Goal: Information Seeking & Learning: Learn about a topic

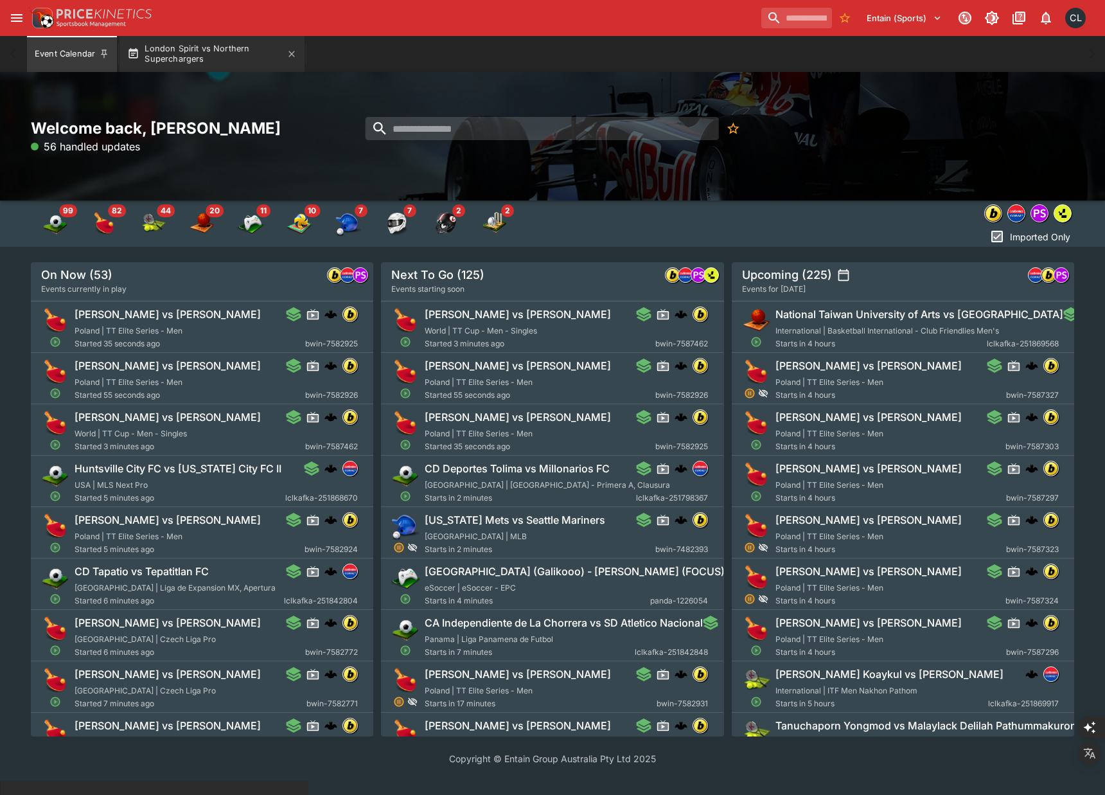
click at [197, 59] on button "London Spirit vs Northern Superchargers" at bounding box center [212, 54] width 185 height 36
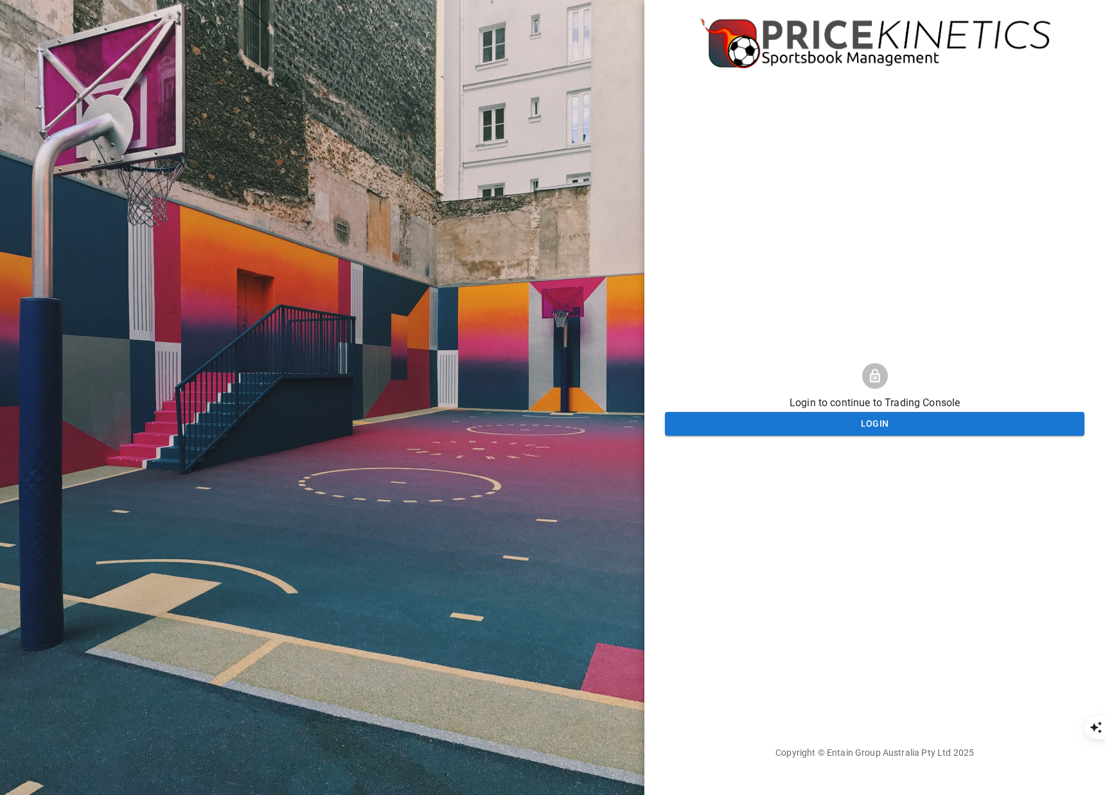
click at [621, 307] on div at bounding box center [322, 397] width 644 height 795
click at [596, 309] on div at bounding box center [322, 397] width 644 height 795
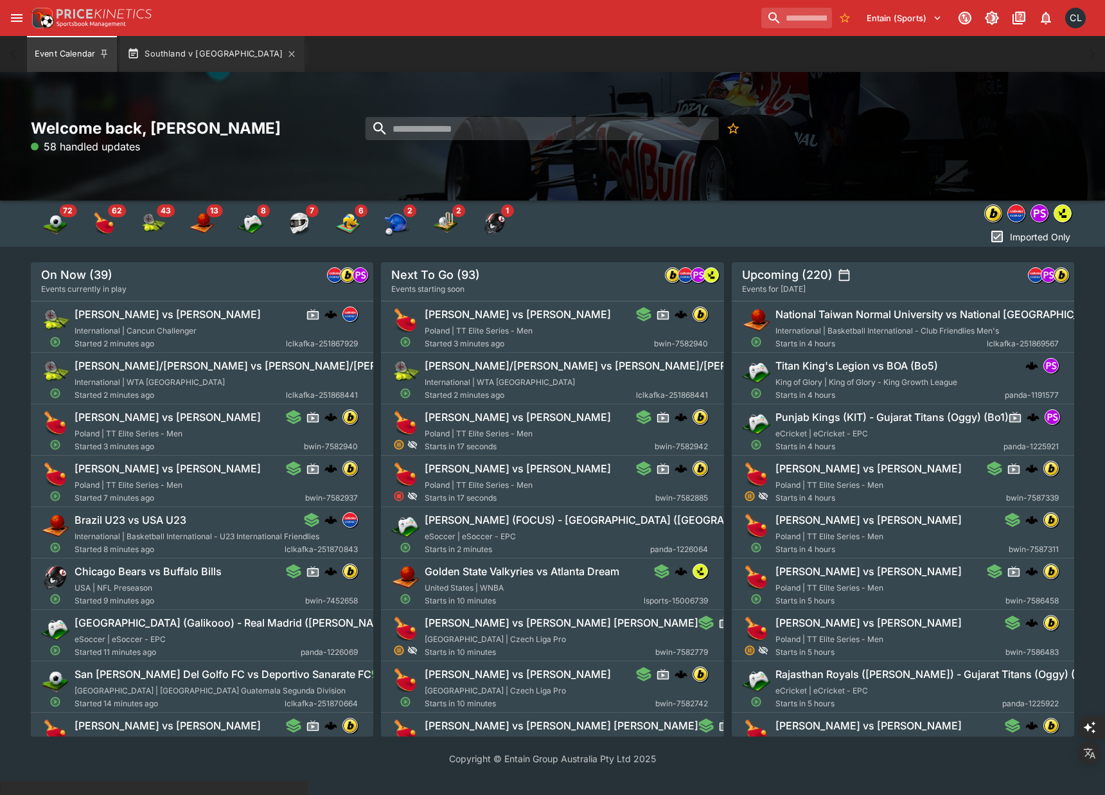
click at [199, 49] on button "Southland v Manawatu" at bounding box center [212, 54] width 185 height 36
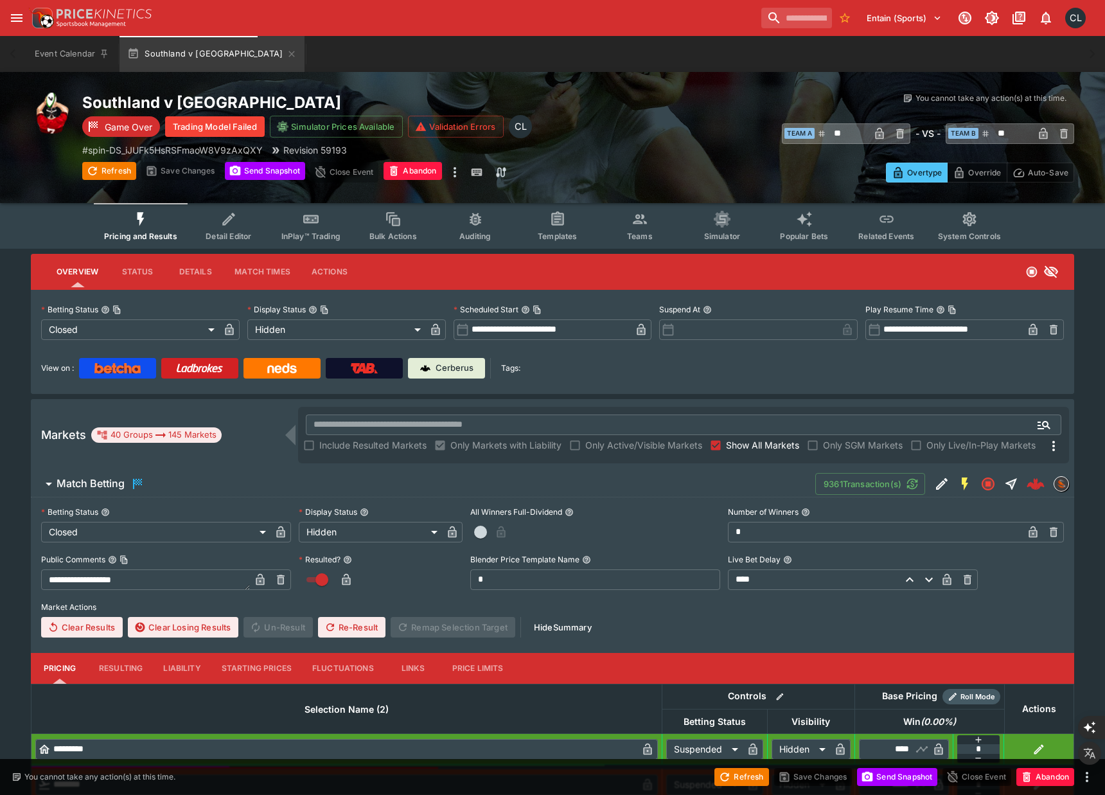
click at [305, 240] on span "InPlay™ Trading" at bounding box center [310, 236] width 59 height 10
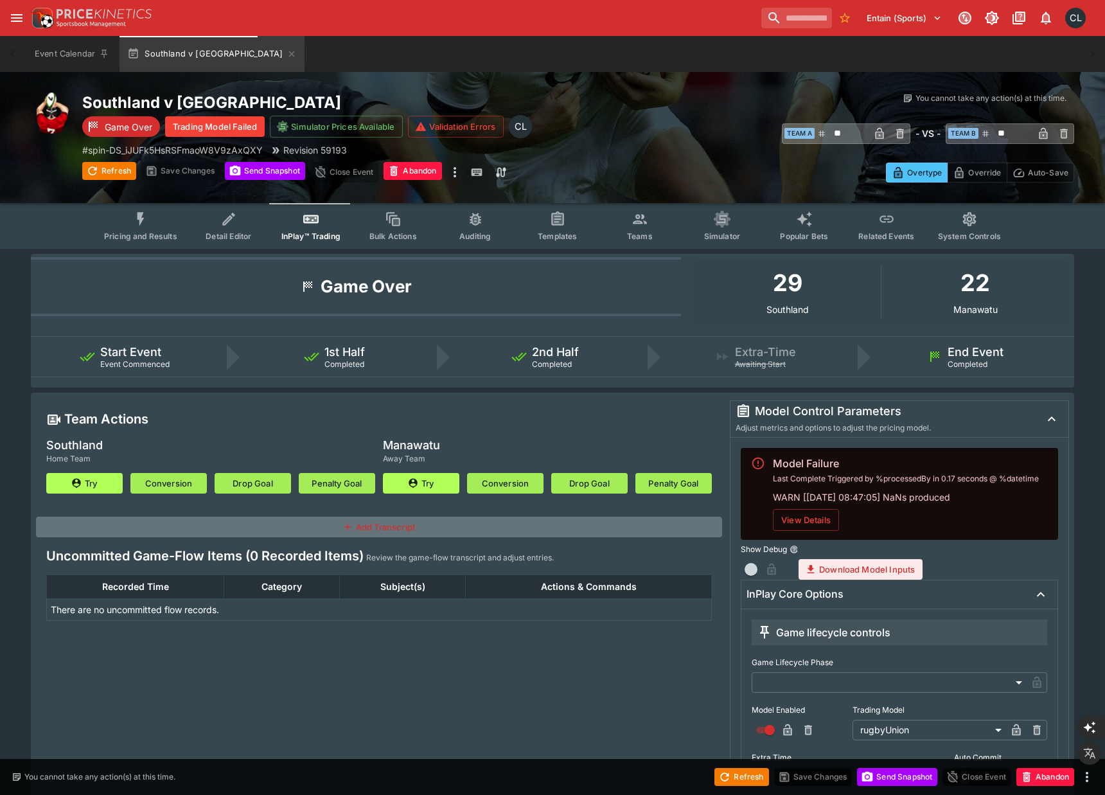
click at [545, 244] on button "Templates" at bounding box center [558, 226] width 82 height 46
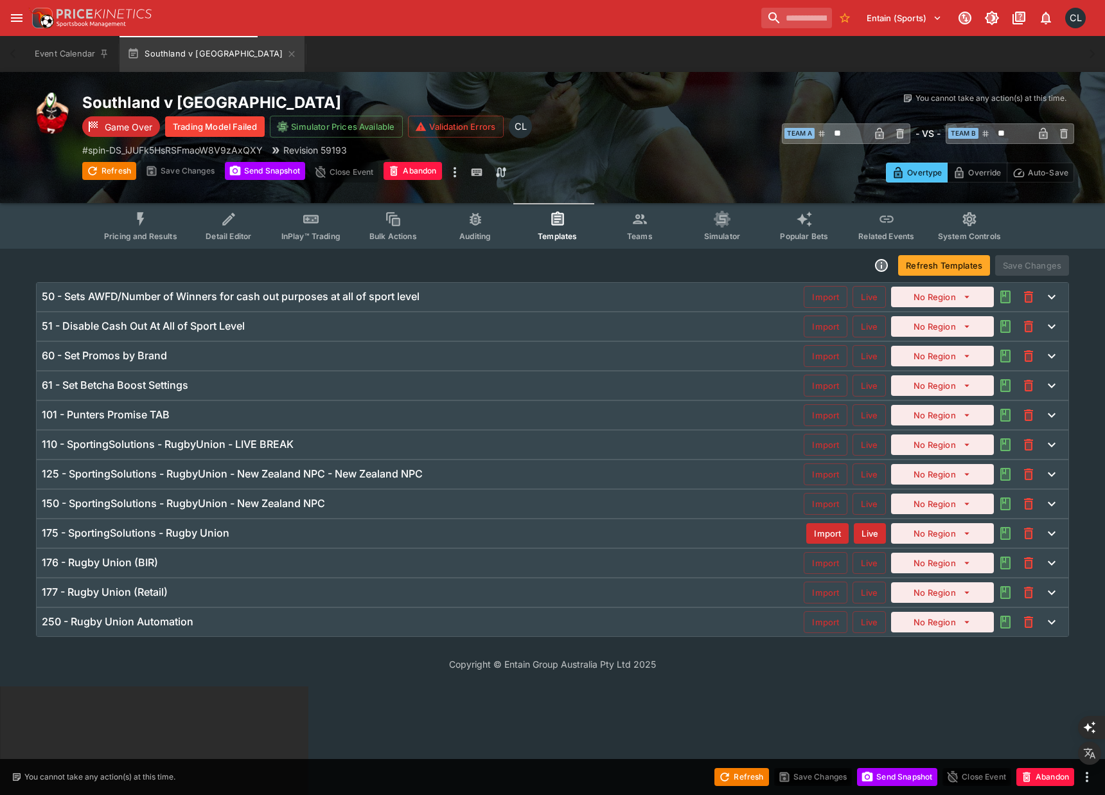
click at [230, 233] on span "Detail Editor" at bounding box center [229, 236] width 46 height 10
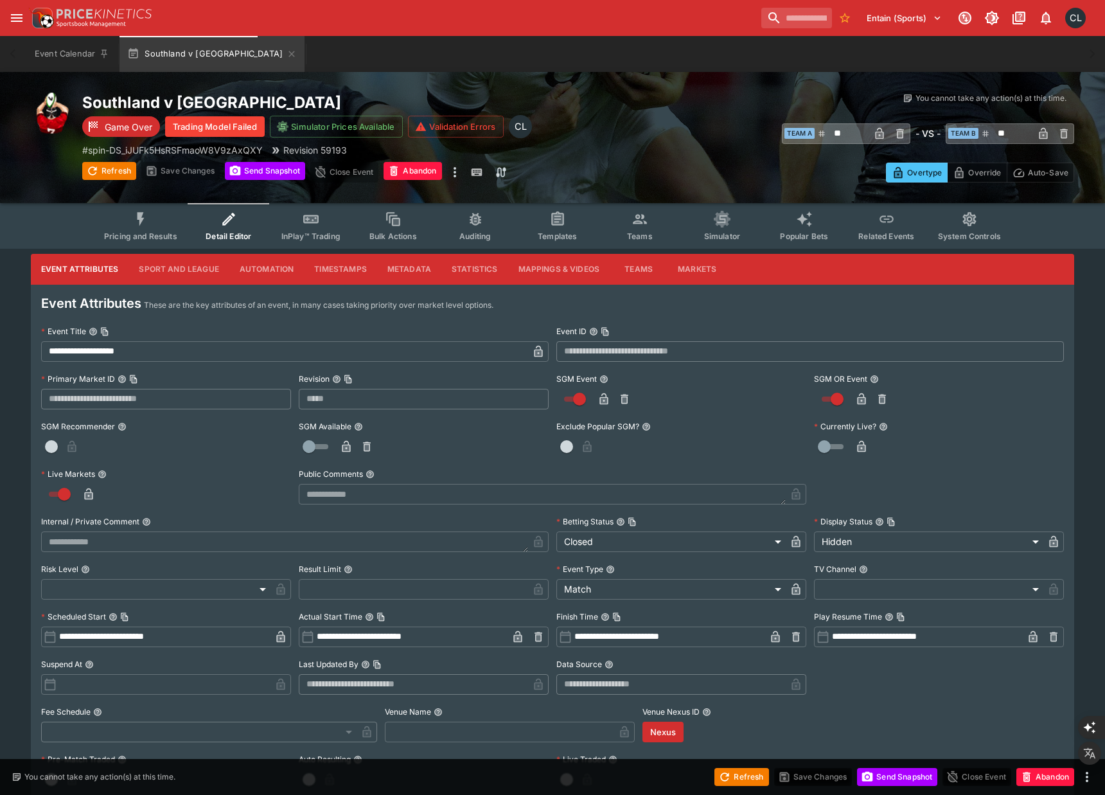
click at [474, 263] on button "Statistics" at bounding box center [474, 269] width 67 height 31
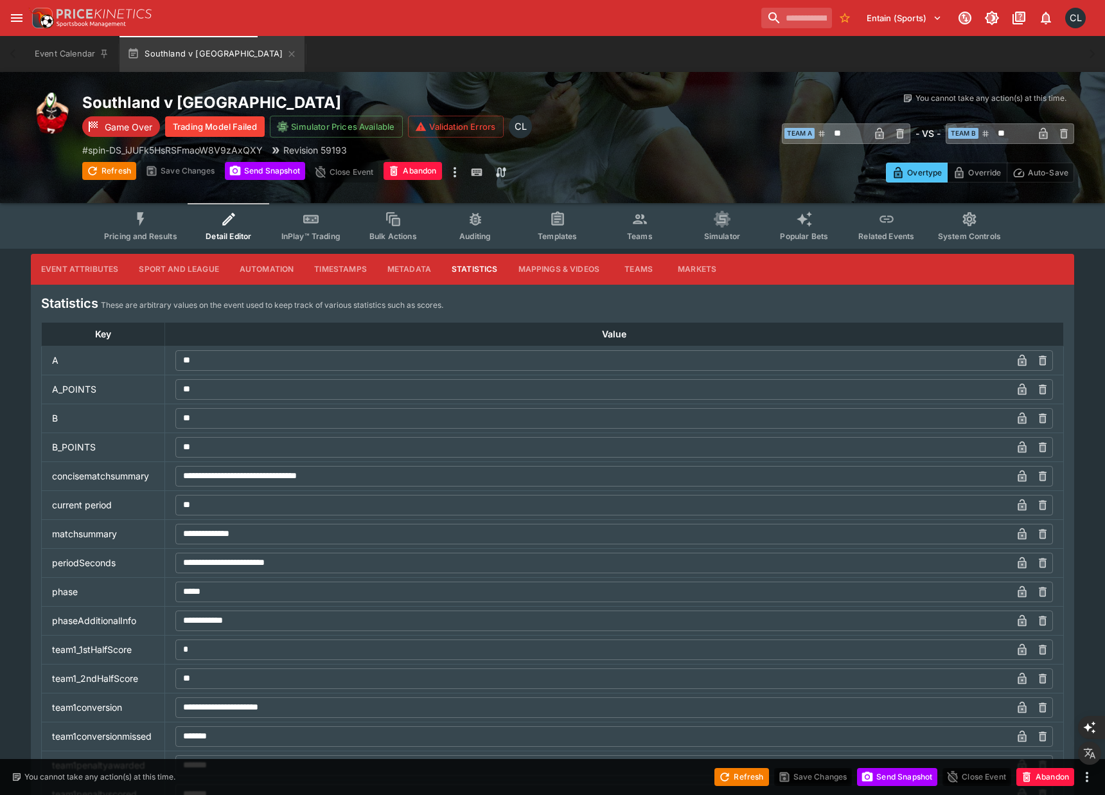
click at [78, 517] on td "current period" at bounding box center [103, 504] width 123 height 29
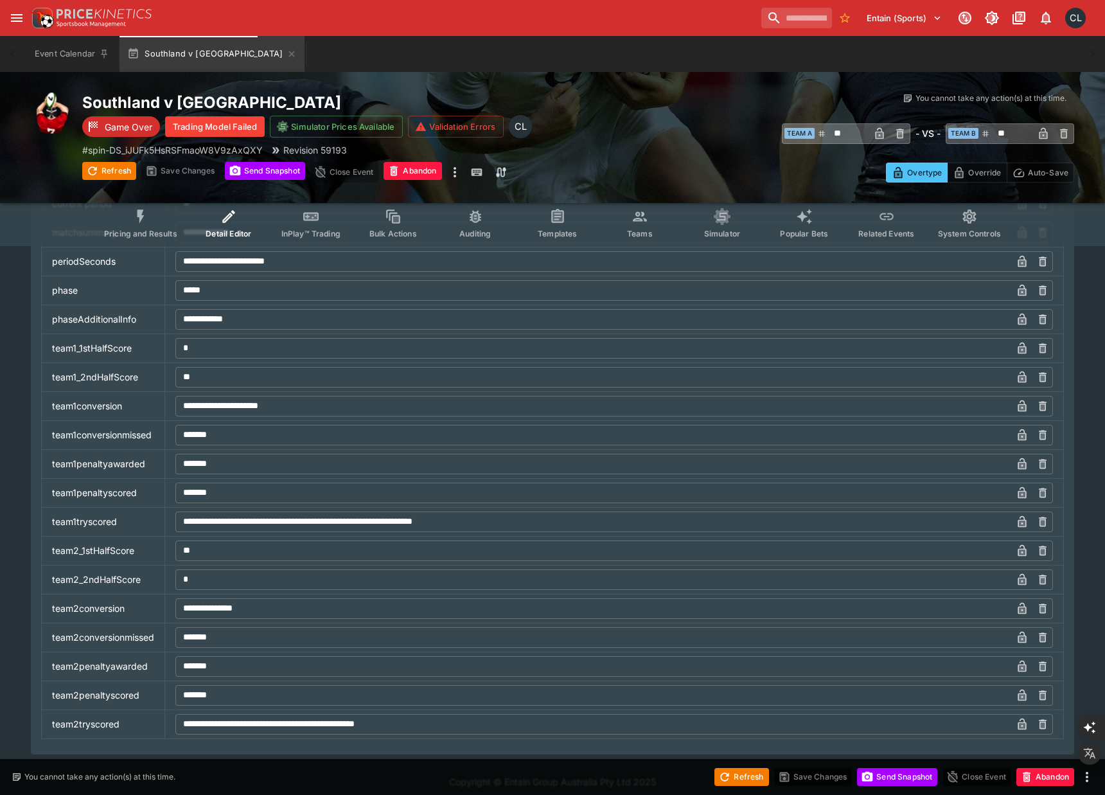
scroll to position [310, 0]
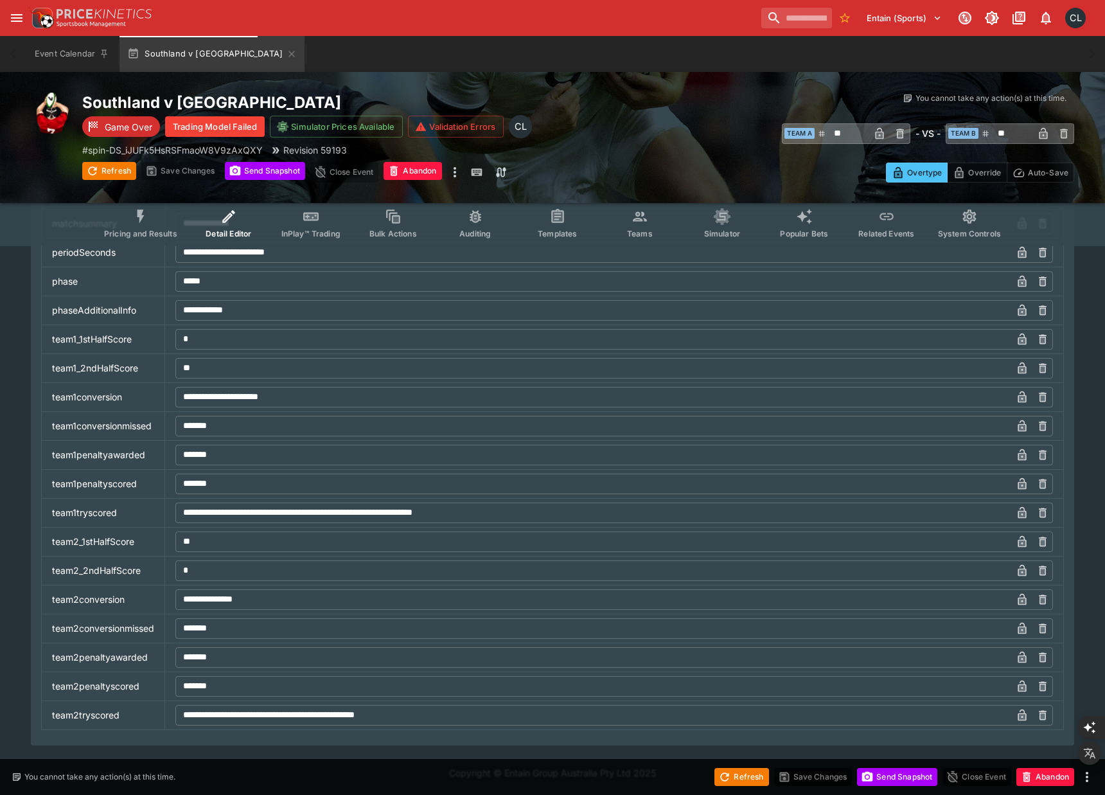
click at [105, 579] on td "team2_2ndHalfScore" at bounding box center [103, 570] width 123 height 29
click at [100, 657] on td "team2penaltyawarded" at bounding box center [103, 656] width 123 height 29
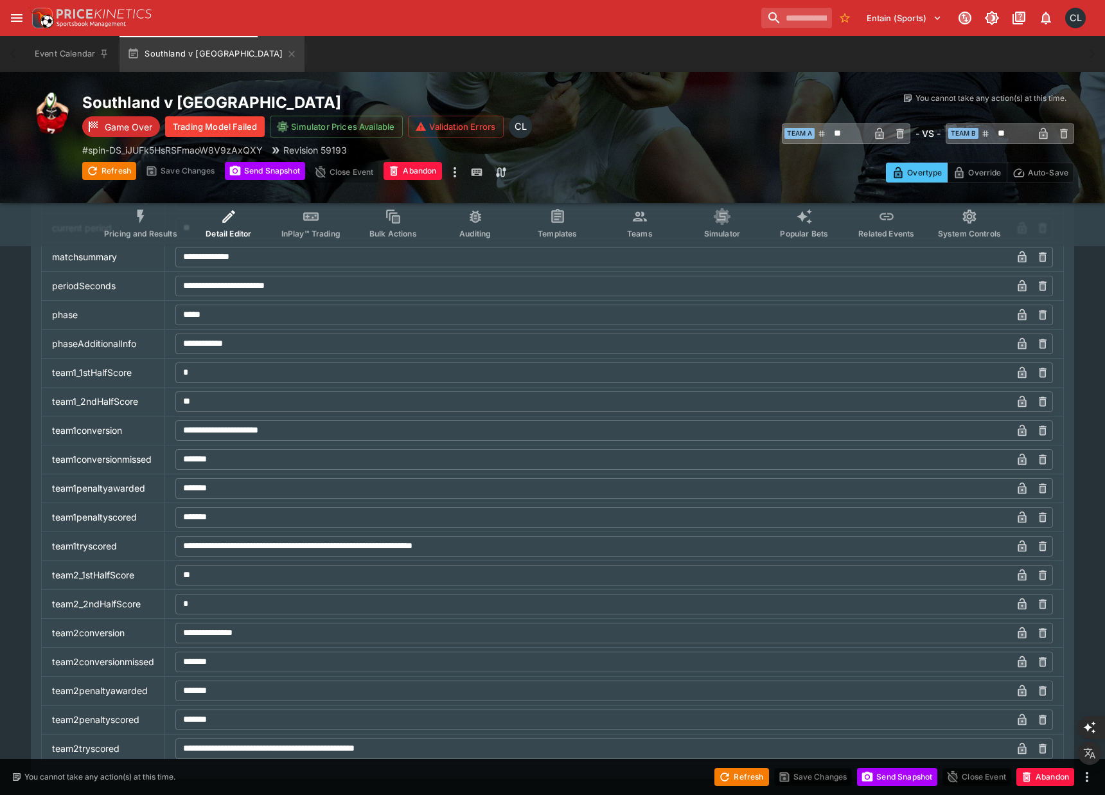
scroll to position [278, 0]
click at [53, 418] on td "team1conversion" at bounding box center [103, 429] width 123 height 29
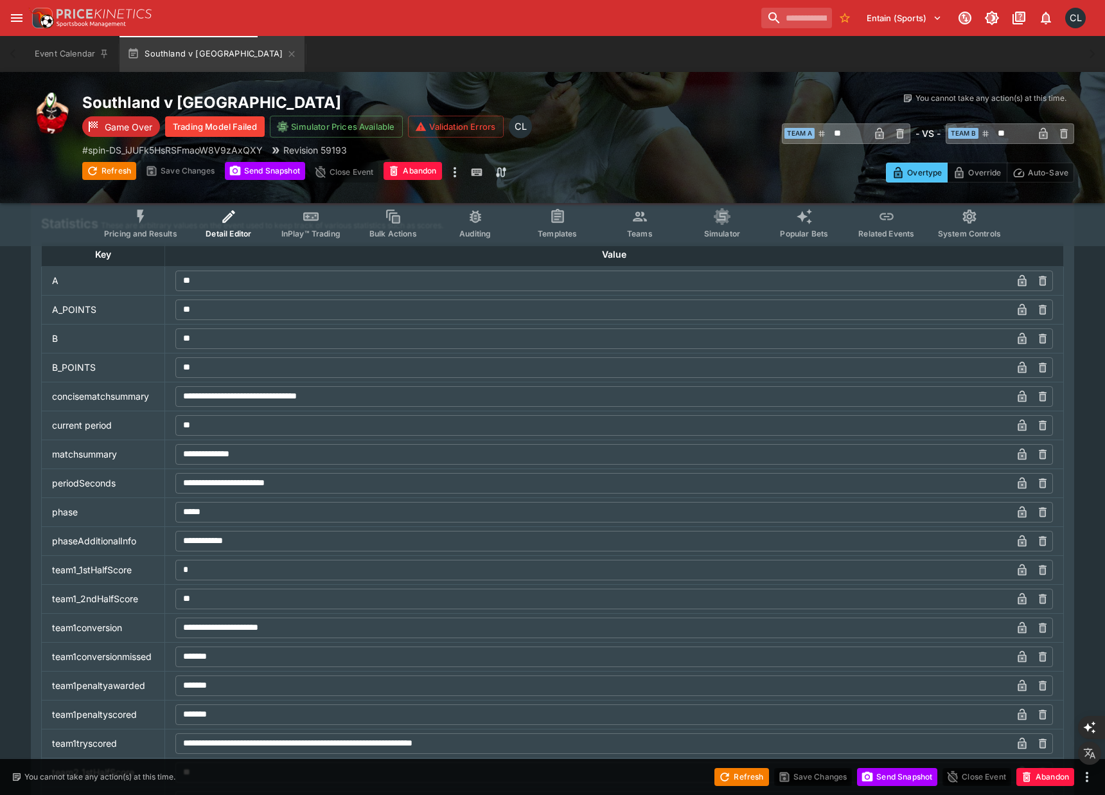
scroll to position [0, 0]
